Goal: Check status: Check status

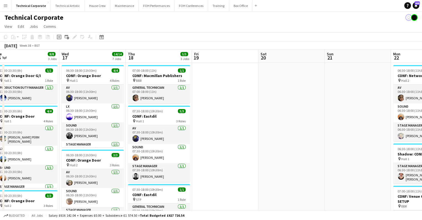
scroll to position [0, 206]
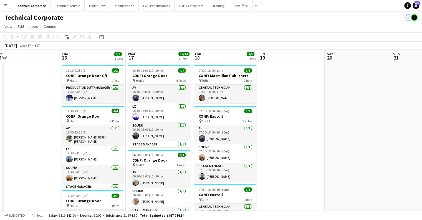
drag, startPoint x: 242, startPoint y: 137, endPoint x: 370, endPoint y: 134, distance: 127.5
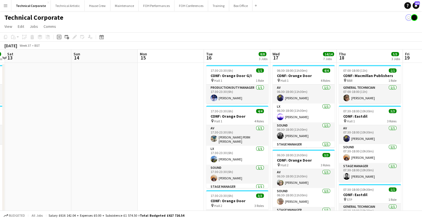
drag, startPoint x: 117, startPoint y: 130, endPoint x: 266, endPoint y: 130, distance: 149.7
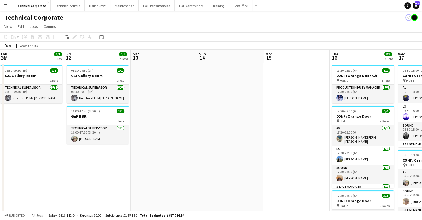
drag, startPoint x: 274, startPoint y: 132, endPoint x: 247, endPoint y: 133, distance: 27.8
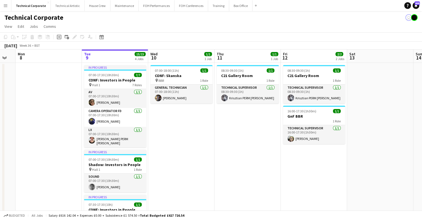
drag, startPoint x: 242, startPoint y: 137, endPoint x: 173, endPoint y: 148, distance: 69.3
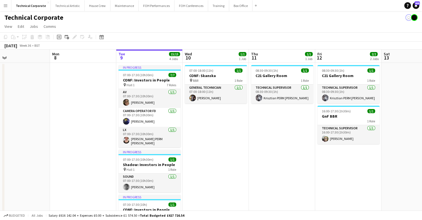
scroll to position [0, 149]
drag, startPoint x: 145, startPoint y: 150, endPoint x: 176, endPoint y: 152, distance: 31.2
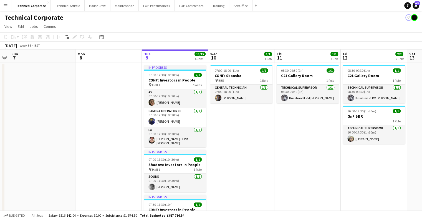
scroll to position [0, 123]
drag, startPoint x: 251, startPoint y: 170, endPoint x: 276, endPoint y: 168, distance: 25.1
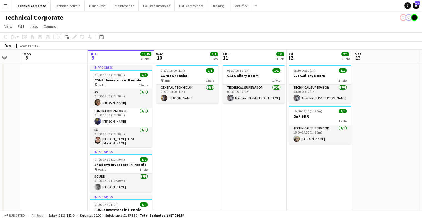
drag, startPoint x: 297, startPoint y: 133, endPoint x: 221, endPoint y: 131, distance: 75.3
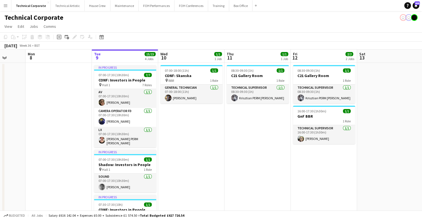
scroll to position [0, 173]
drag, startPoint x: 228, startPoint y: 144, endPoint x: 243, endPoint y: 150, distance: 16.3
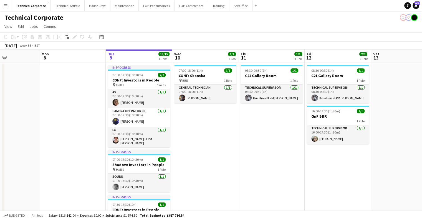
drag, startPoint x: 213, startPoint y: 156, endPoint x: 222, endPoint y: 159, distance: 8.9
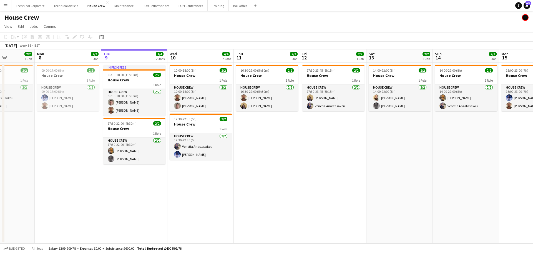
drag, startPoint x: 191, startPoint y: 197, endPoint x: 200, endPoint y: 198, distance: 8.6
click at [200, 198] on app-calendar-viewport "Fri 5 Sat 6 2/2 1 Job Sun 7 2/2 1 Job Mon 8 2/2 1 Job Tue 9 4/4 2 Jobs Wed 10 4…" at bounding box center [266, 146] width 533 height 194
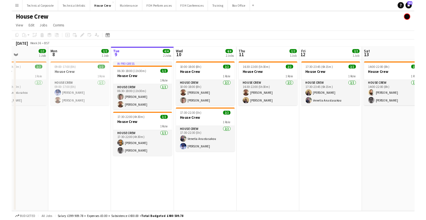
scroll to position [0, 160]
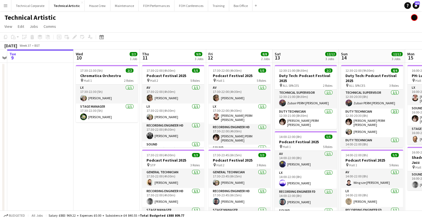
scroll to position [0, 200]
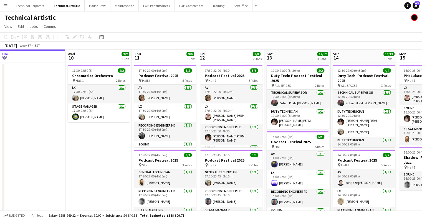
drag, startPoint x: 167, startPoint y: 146, endPoint x: 99, endPoint y: 157, distance: 68.1
